Goal: Task Accomplishment & Management: Manage account settings

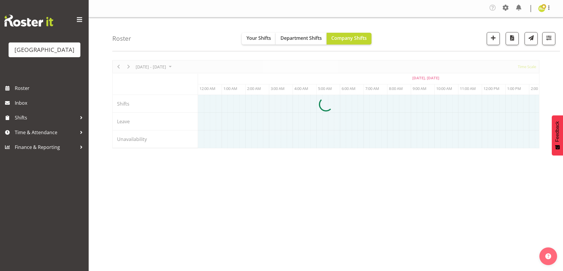
scroll to position [0, 213]
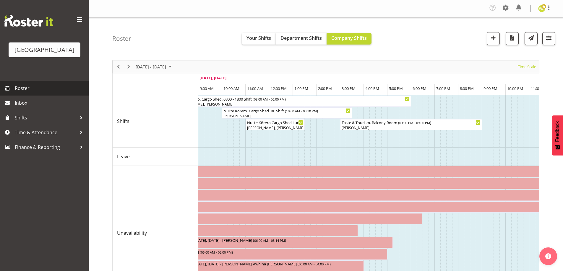
click at [21, 93] on span "Roster" at bounding box center [50, 88] width 71 height 9
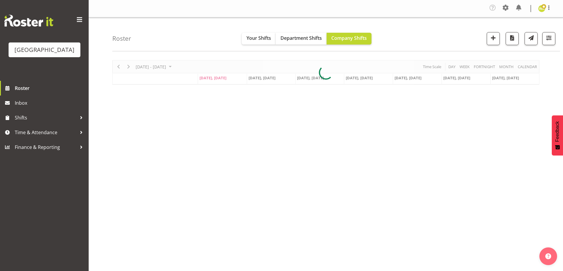
click at [178, 29] on div "Roster Your Shifts Department Shifts Company Shifts All Locations Clear Baycour…" at bounding box center [335, 34] width 447 height 34
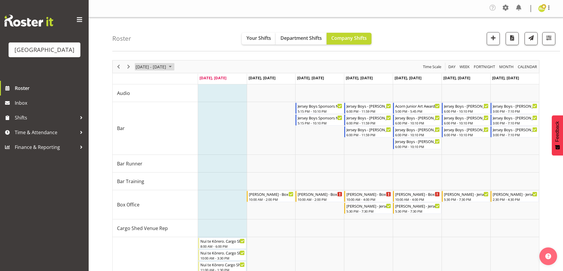
click at [167, 68] on span "[DATE] - [DATE]" at bounding box center [151, 66] width 32 height 7
click at [198, 82] on span "next month" at bounding box center [198, 81] width 10 height 11
click at [190, 131] on span "25" at bounding box center [189, 132] width 9 height 9
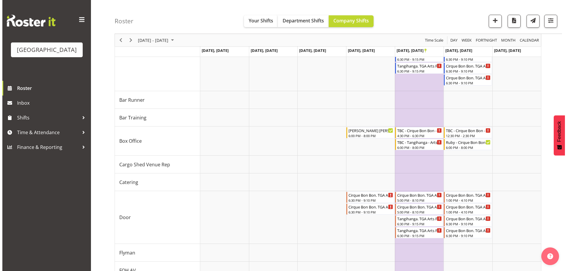
scroll to position [88, 0]
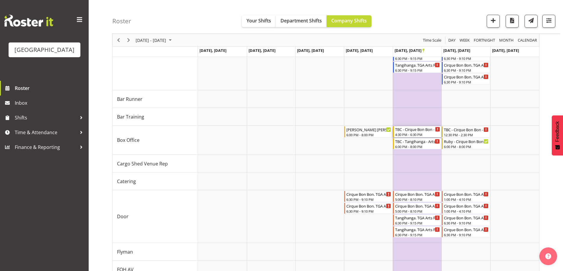
click at [414, 130] on div "TBC - Cirque Bon Bon - Unfilled" at bounding box center [417, 129] width 45 height 6
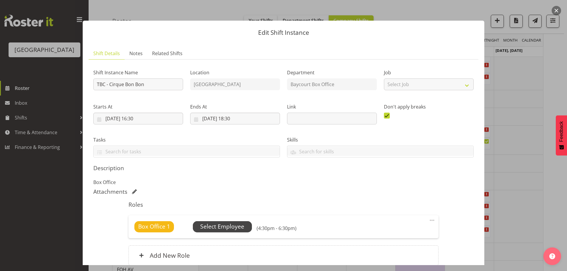
click at [217, 228] on span "Select Employee" at bounding box center [222, 227] width 44 height 9
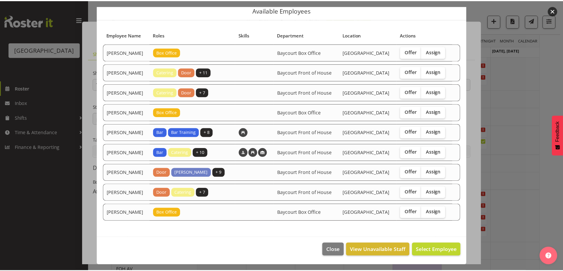
scroll to position [44, 0]
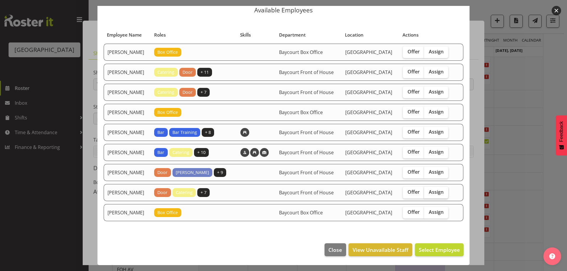
click at [437, 190] on span "Assign" at bounding box center [436, 192] width 15 height 6
click at [428, 190] on input "Assign" at bounding box center [426, 192] width 4 height 4
checkbox input "true"
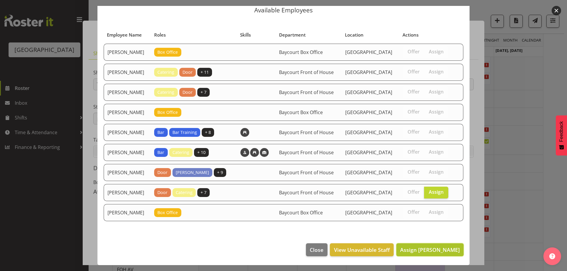
click at [438, 247] on button "Assign Ruby Grace" at bounding box center [429, 250] width 67 height 13
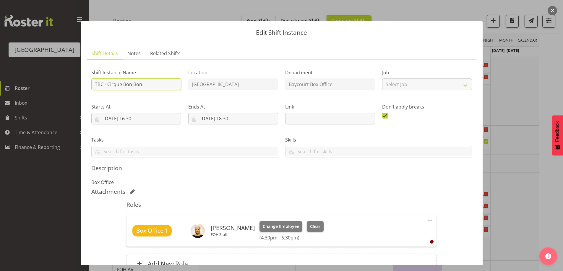
drag, startPoint x: 102, startPoint y: 84, endPoint x: 93, endPoint y: 84, distance: 8.3
click at [93, 84] on input "TBC - Cirque Bon Bon" at bounding box center [136, 85] width 90 height 12
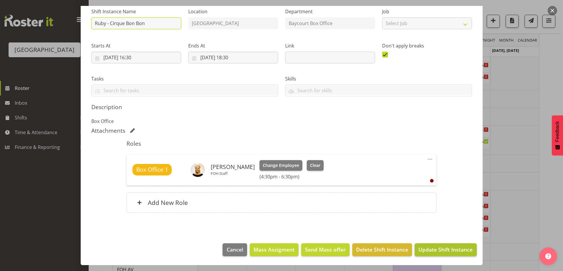
type input "Ruby - Cirque Bon Bon"
click at [455, 250] on span "Update Shift Instance" at bounding box center [445, 250] width 54 height 8
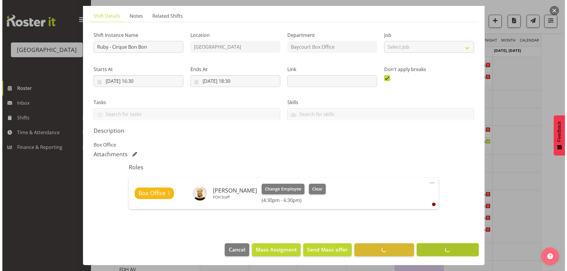
scroll to position [38, 0]
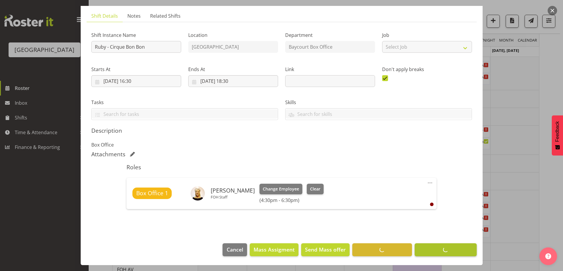
click at [455, 250] on footer "Cancel Mass Assigment Send Mass offer Delete Shift Instance Update Shift Instan…" at bounding box center [282, 252] width 402 height 28
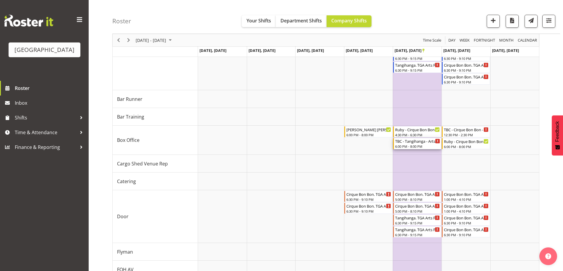
click at [418, 148] on div "6:00 PM - 8:00 PM" at bounding box center [417, 146] width 45 height 5
click at [0, 0] on div at bounding box center [0, 0] width 0 height 0
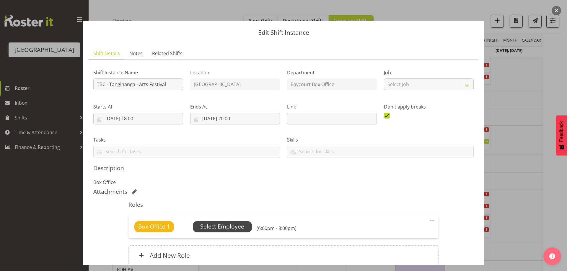
click at [211, 227] on span "Select Employee" at bounding box center [222, 227] width 44 height 9
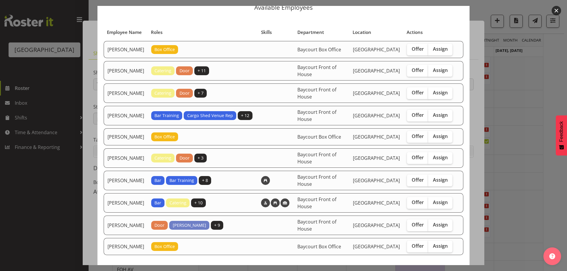
scroll to position [59, 0]
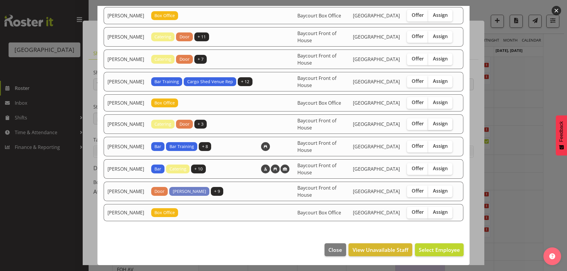
click at [433, 127] on span "Assign" at bounding box center [440, 124] width 15 height 6
click at [429, 126] on input "Assign" at bounding box center [430, 124] width 4 height 4
checkbox input "true"
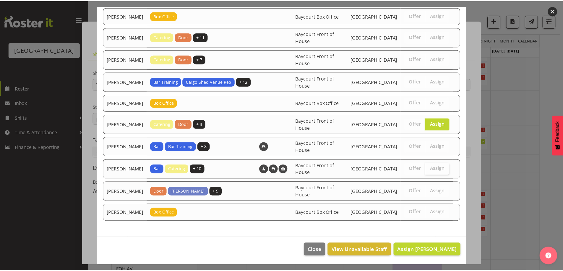
scroll to position [73, 0]
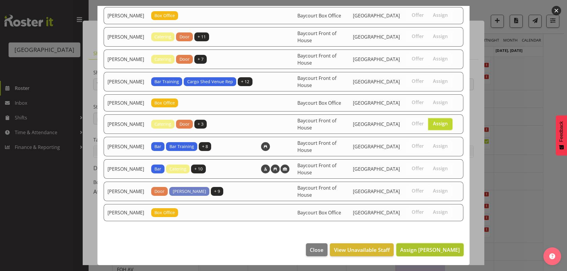
click at [429, 252] on span "Assign Michelle Bradbury" at bounding box center [430, 250] width 60 height 7
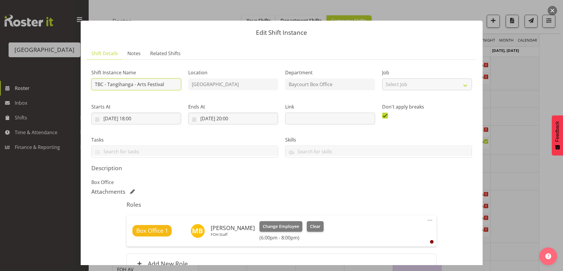
drag, startPoint x: 103, startPoint y: 84, endPoint x: 85, endPoint y: 82, distance: 17.8
click at [86, 82] on section "Shift Details Notes Related Shifts Shift Instance Name TBC - Tangihanga - Arts …" at bounding box center [282, 170] width 402 height 257
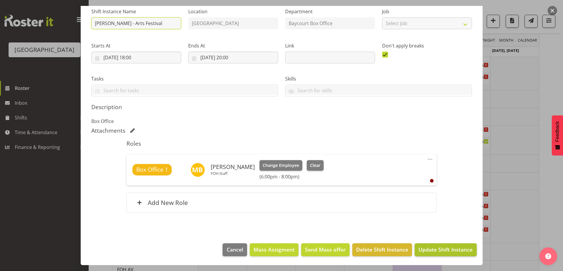
type input "Michelle - Tangihanga - Arts Festival"
click at [425, 247] on span "Update Shift Instance" at bounding box center [445, 250] width 54 height 8
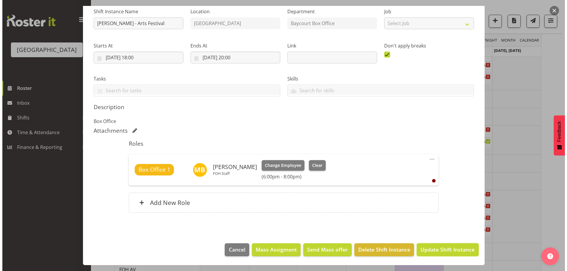
scroll to position [38, 0]
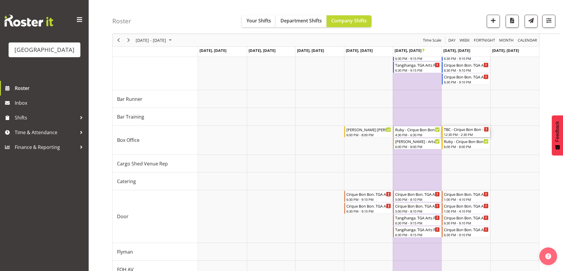
click at [457, 135] on div "12:30 PM - 2:30 PM" at bounding box center [466, 134] width 45 height 5
click at [0, 0] on div at bounding box center [0, 0] width 0 height 0
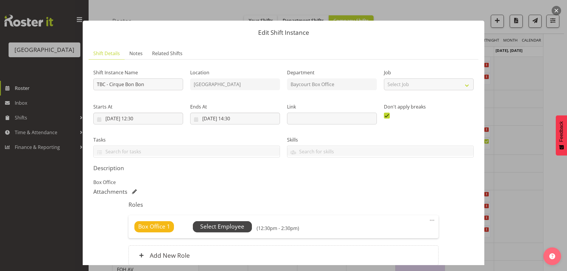
click at [221, 230] on span "Select Employee" at bounding box center [222, 227] width 44 height 9
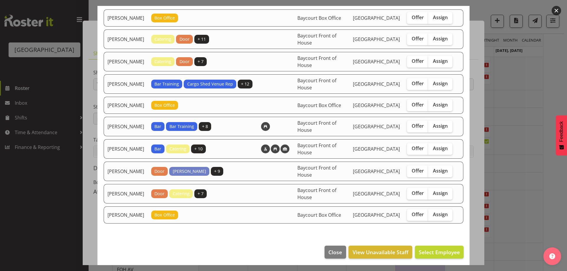
scroll to position [59, 0]
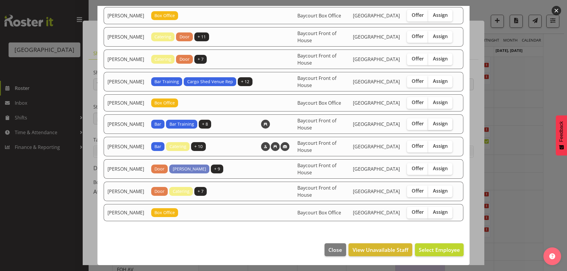
click at [434, 127] on span "Assign" at bounding box center [440, 124] width 15 height 6
click at [432, 126] on input "Assign" at bounding box center [430, 124] width 4 height 4
checkbox input "true"
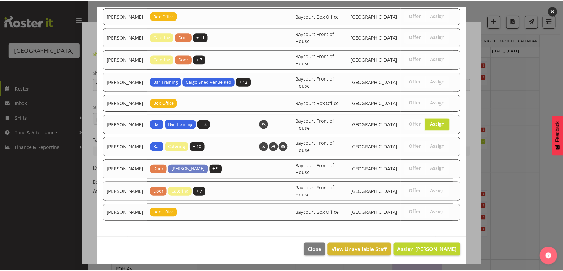
scroll to position [73, 0]
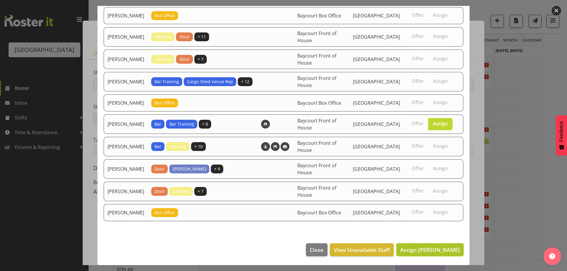
click at [441, 256] on button "Assign Renée Hewitt" at bounding box center [429, 250] width 67 height 13
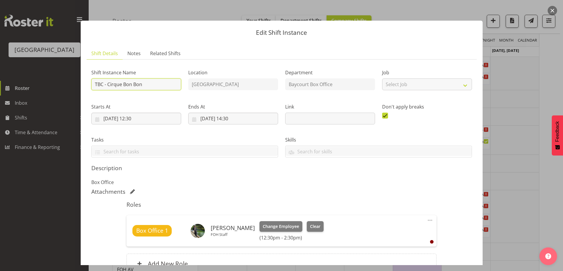
drag, startPoint x: 99, startPoint y: 83, endPoint x: 86, endPoint y: 81, distance: 13.2
click at [86, 81] on section "Shift Details Notes Related Shifts Shift Instance Name TBC - Cirque Bon Bon Loc…" at bounding box center [282, 170] width 402 height 257
type input "Renee - Cirque Bon Bon"
click at [437, 180] on p "Box Office" at bounding box center [281, 182] width 380 height 7
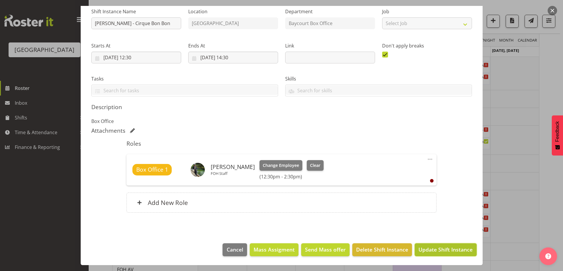
click at [427, 247] on span "Update Shift Instance" at bounding box center [445, 250] width 54 height 8
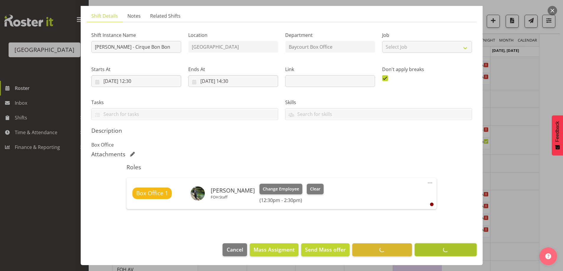
scroll to position [38, 0]
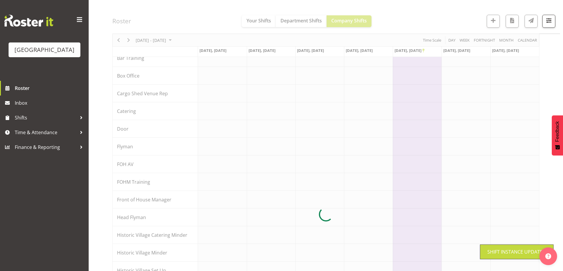
click at [450, 18] on div at bounding box center [325, 214] width 427 height 485
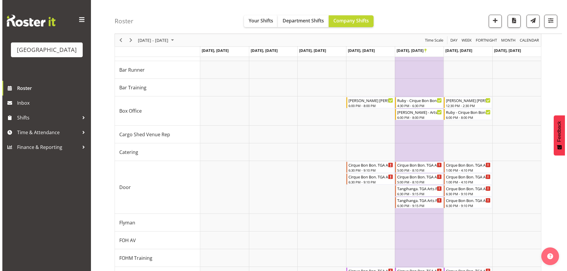
scroll to position [23, 0]
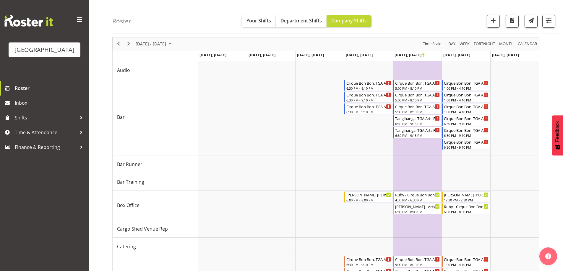
click at [144, 48] on div "October 20 - 26, 2025" at bounding box center [154, 44] width 42 height 12
click at [164, 100] on span "15" at bounding box center [160, 99] width 9 height 9
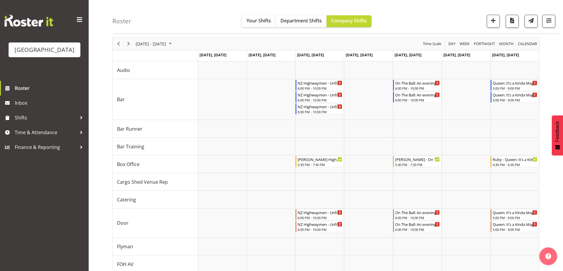
click at [170, 39] on div "October 13 - 19, 2025" at bounding box center [154, 44] width 42 height 12
drag, startPoint x: 148, startPoint y: 118, endPoint x: 154, endPoint y: 121, distance: 6.6
click at [148, 118] on span "28" at bounding box center [151, 119] width 9 height 9
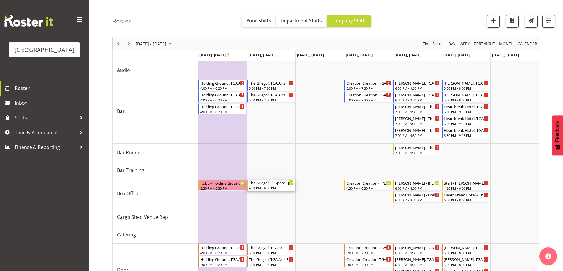
click at [264, 187] on div "4:30 PM - 6:30 PM" at bounding box center [271, 188] width 45 height 5
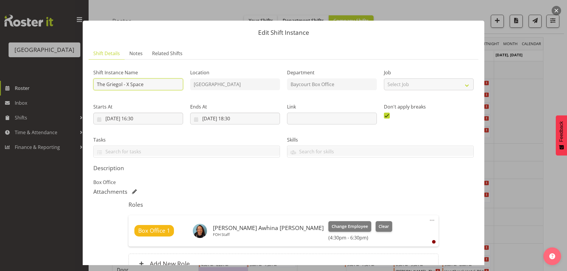
drag, startPoint x: 97, startPoint y: 81, endPoint x: 123, endPoint y: 90, distance: 28.2
click at [97, 81] on input "The Griegol - X Space" at bounding box center [138, 85] width 90 height 12
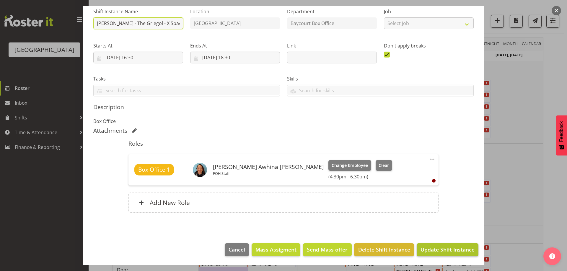
type input "Bobby-Lea - The Griegol - X Space"
click at [446, 249] on span "Update Shift Instance" at bounding box center [448, 250] width 54 height 8
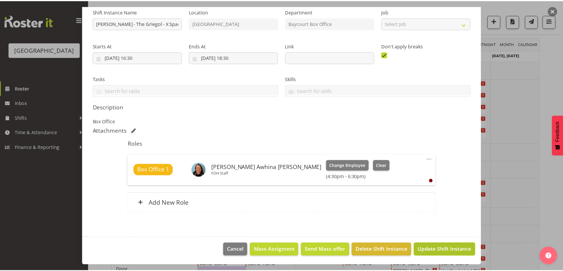
scroll to position [38, 0]
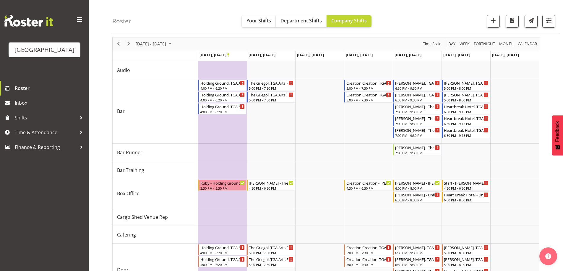
click at [160, 30] on div "Roster Your Shifts Department Shifts Company Shifts All Locations Clear Baycour…" at bounding box center [335, 17] width 447 height 34
